Goal: Use online tool/utility

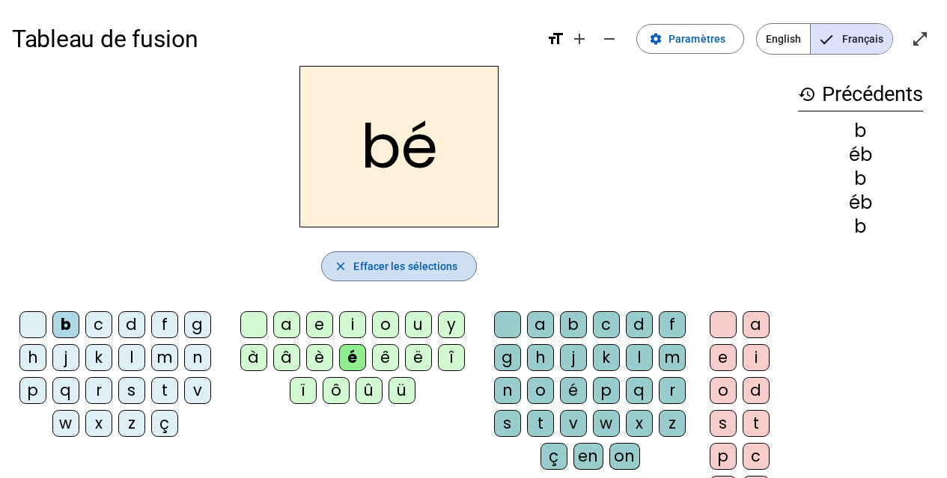
click at [422, 268] on span "Effacer les sélections" at bounding box center [405, 267] width 104 height 18
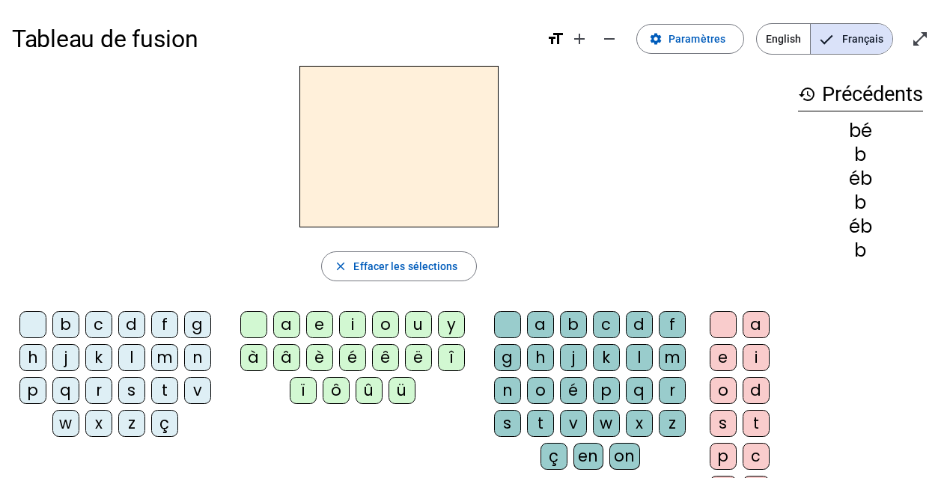
click at [354, 358] on div "é" at bounding box center [352, 357] width 27 height 27
click at [537, 430] on div "t" at bounding box center [540, 423] width 27 height 27
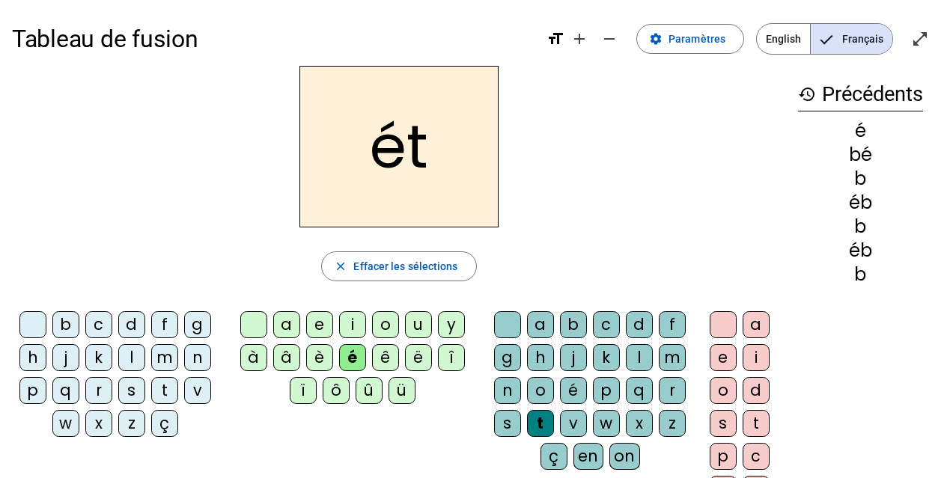
click at [571, 394] on div "é" at bounding box center [573, 390] width 27 height 27
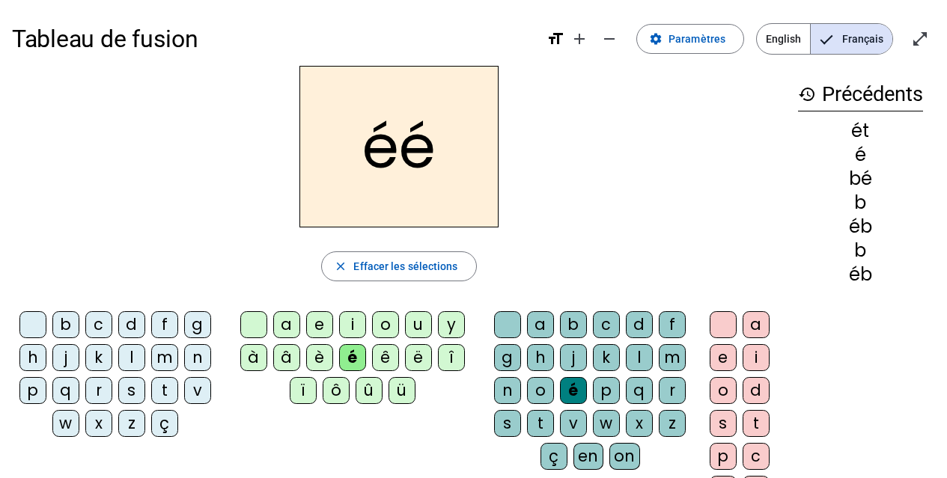
click at [541, 425] on div "t" at bounding box center [540, 423] width 27 height 27
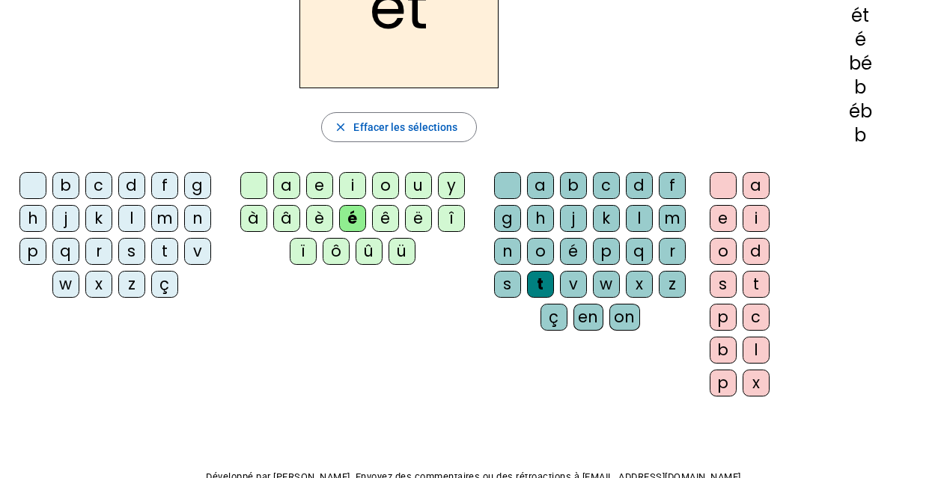
scroll to position [137, 0]
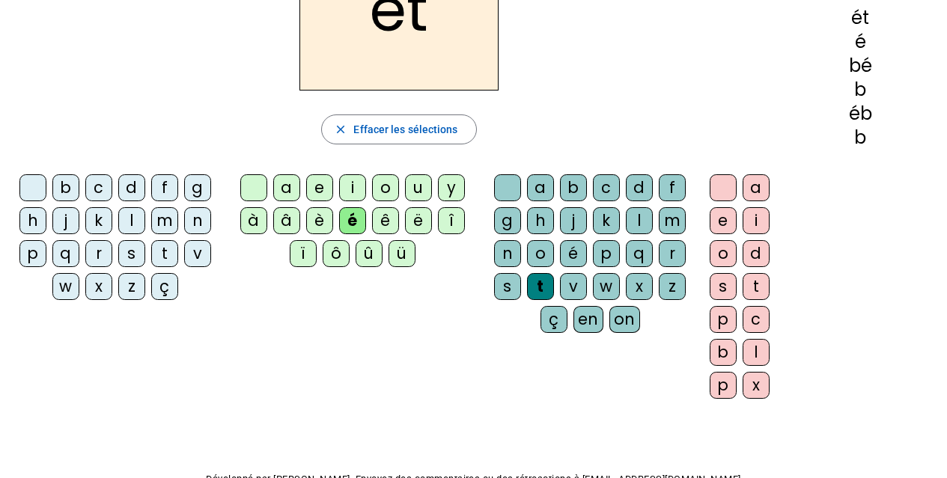
drag, startPoint x: 946, startPoint y: 256, endPoint x: 948, endPoint y: 173, distance: 83.1
click at [946, 173] on html "Tableau de fusion format_size add remove settings Paramètres English Français o…" at bounding box center [473, 102] width 947 height 478
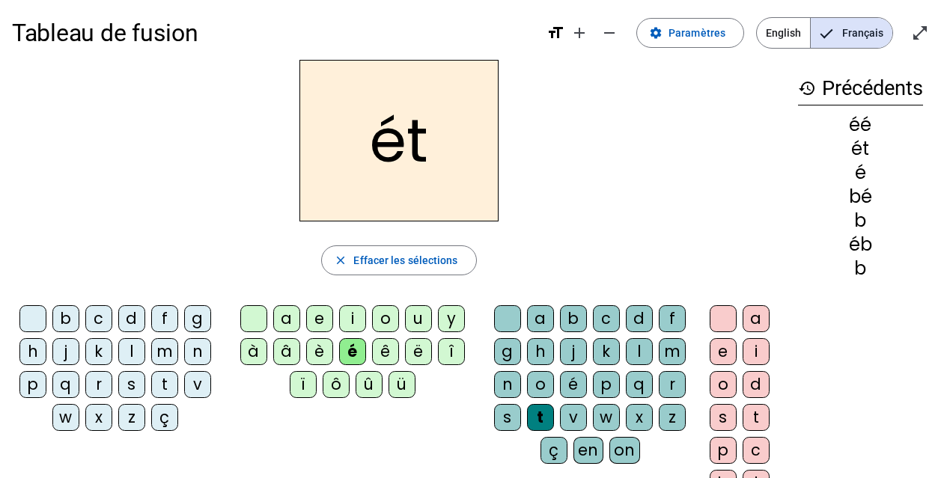
scroll to position [4, 0]
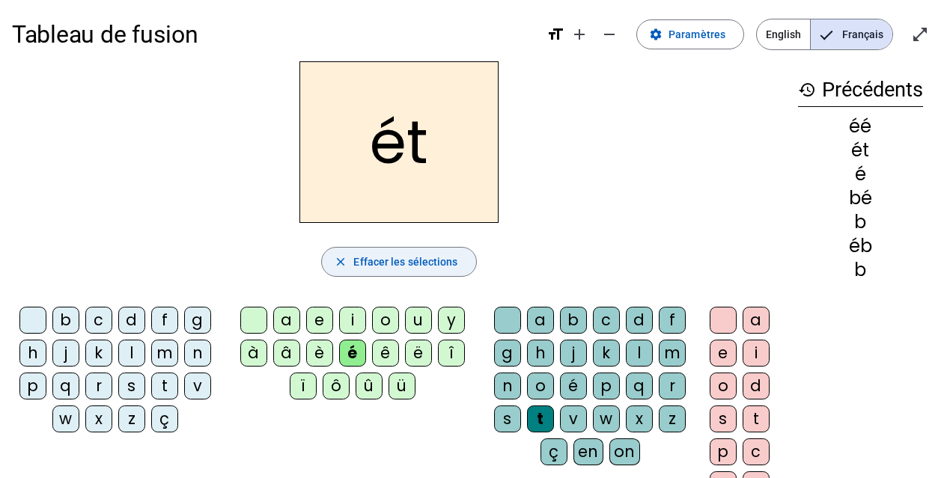
click at [387, 258] on span "Effacer les sélections" at bounding box center [405, 262] width 104 height 18
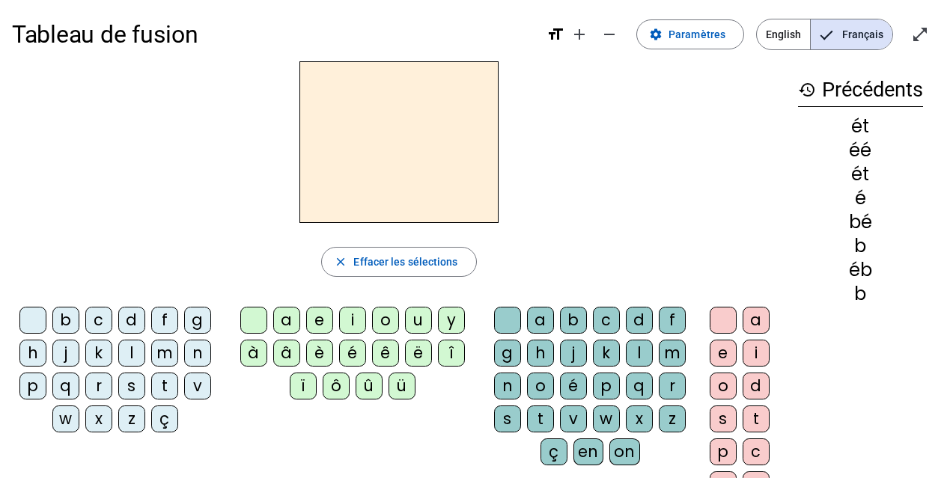
click at [165, 323] on div "f" at bounding box center [164, 320] width 27 height 27
click at [350, 353] on div "é" at bounding box center [352, 353] width 27 height 27
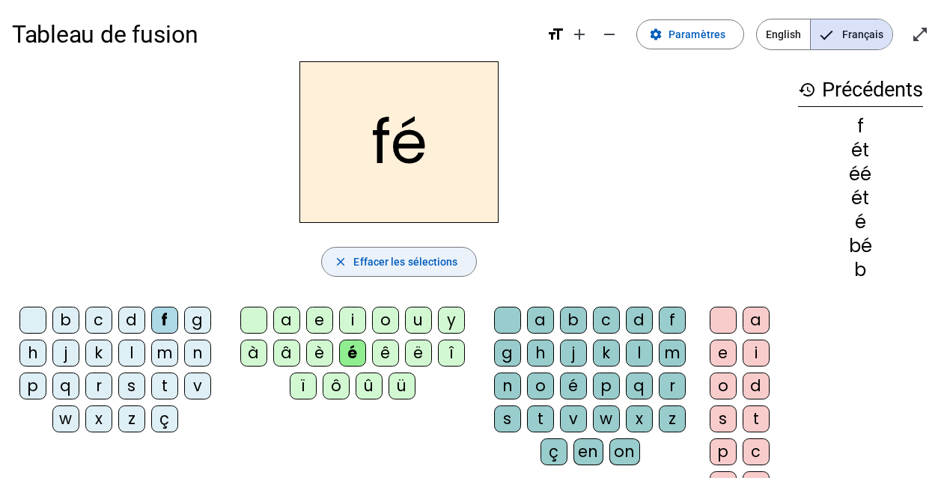
click at [407, 261] on span "Effacer les sélections" at bounding box center [405, 262] width 104 height 18
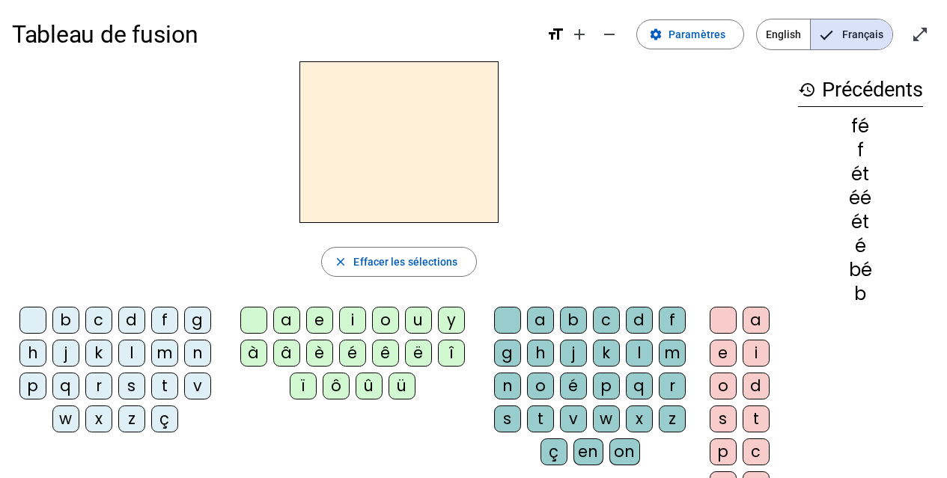
click at [164, 391] on div "t" at bounding box center [164, 386] width 27 height 27
click at [352, 358] on div "é" at bounding box center [352, 353] width 27 height 27
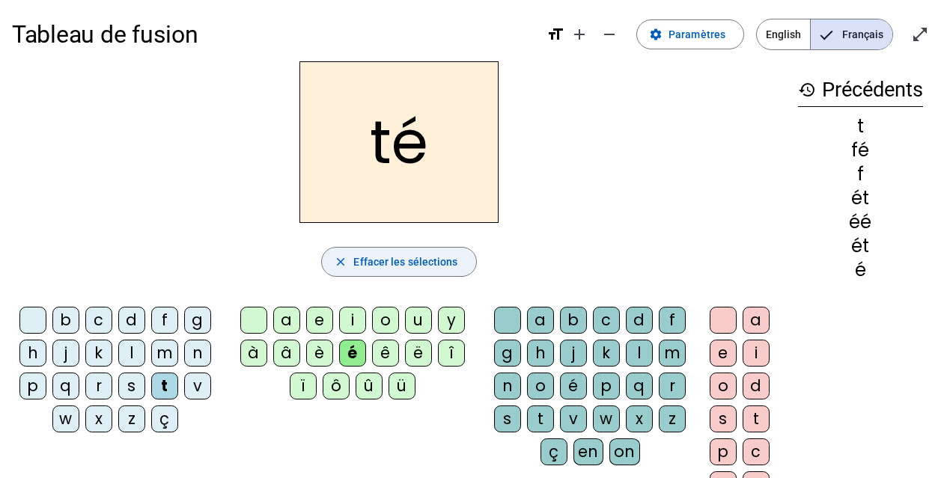
click at [345, 256] on mat-icon "close" at bounding box center [340, 261] width 13 height 13
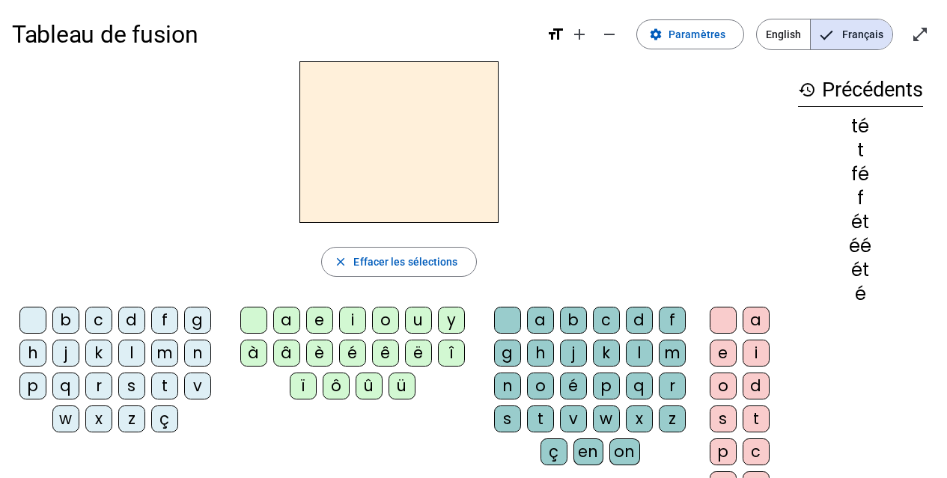
click at [34, 389] on div "p" at bounding box center [32, 386] width 27 height 27
click at [352, 355] on div "é" at bounding box center [352, 353] width 27 height 27
